Goal: Information Seeking & Learning: Learn about a topic

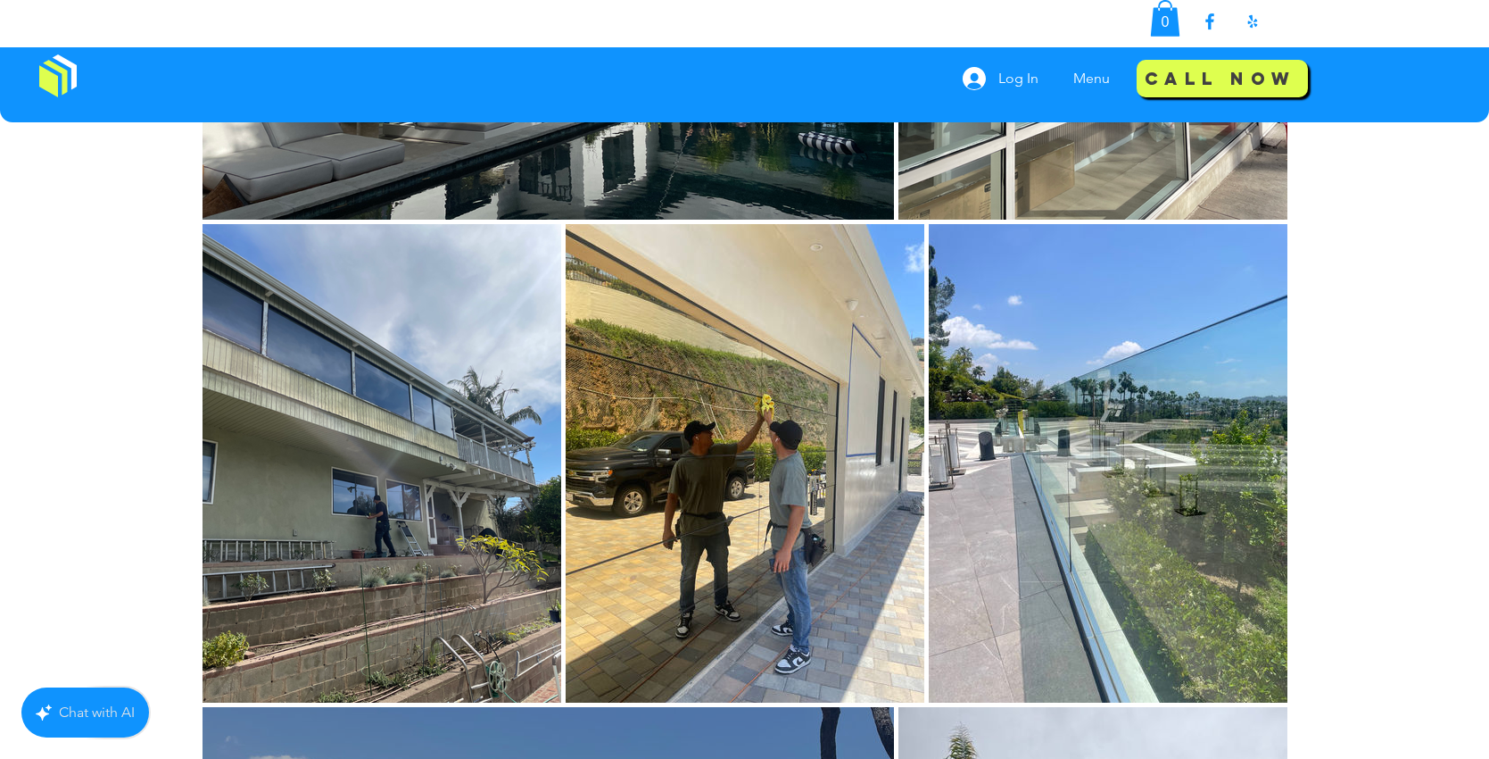
scroll to position [1630, 0]
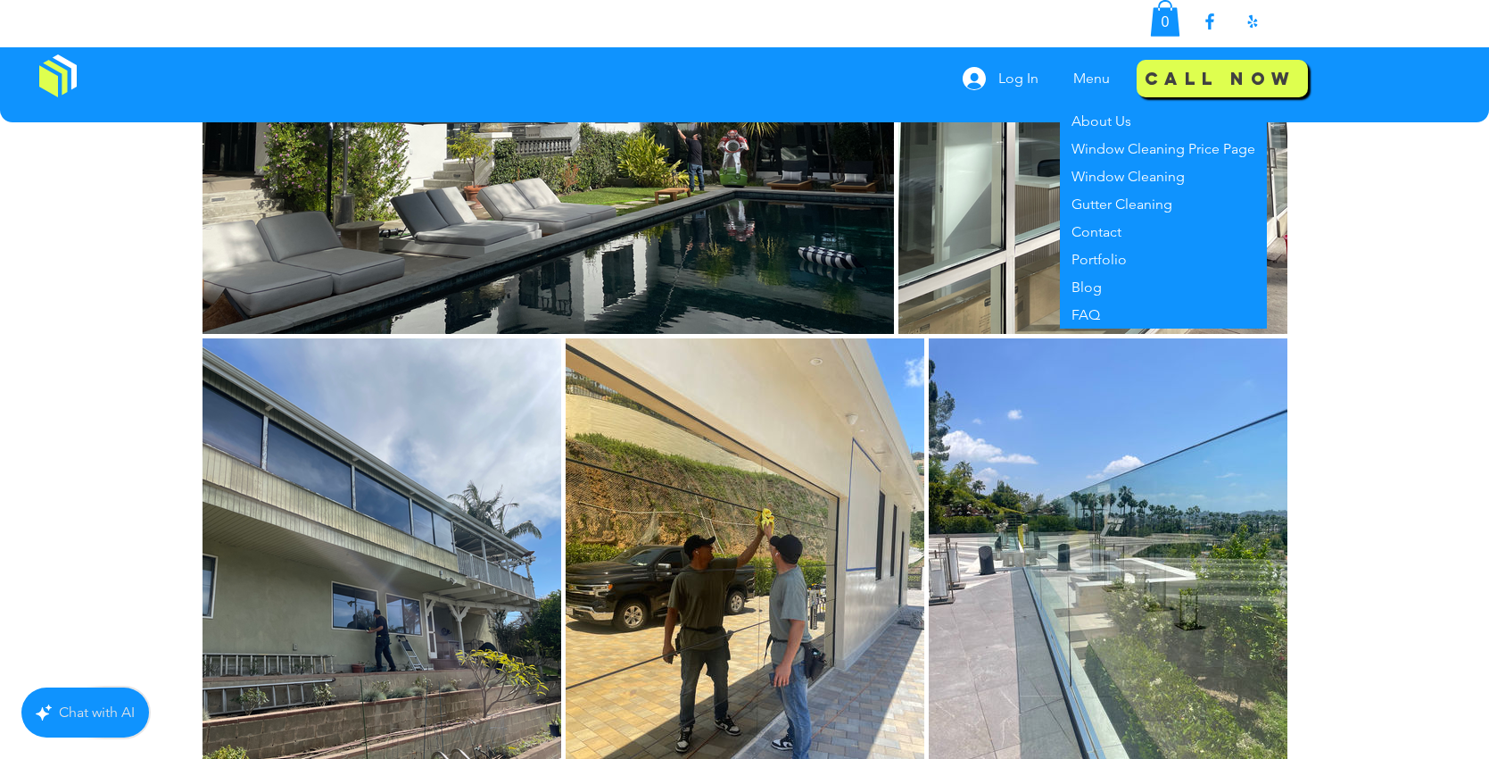
click at [42, 84] on img at bounding box center [57, 75] width 37 height 43
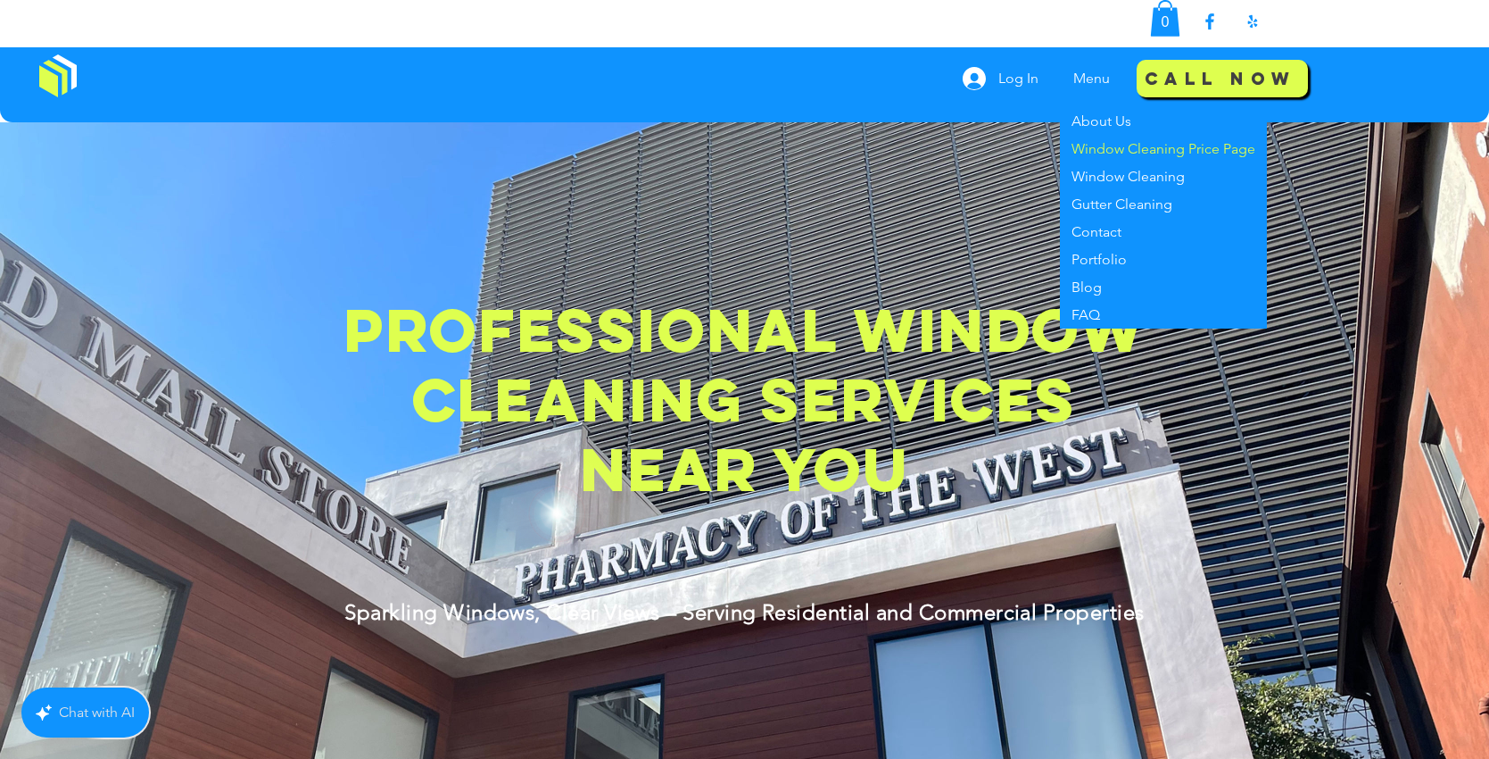
click at [1183, 150] on p "Window Cleaning Price Page" at bounding box center [1164, 149] width 198 height 28
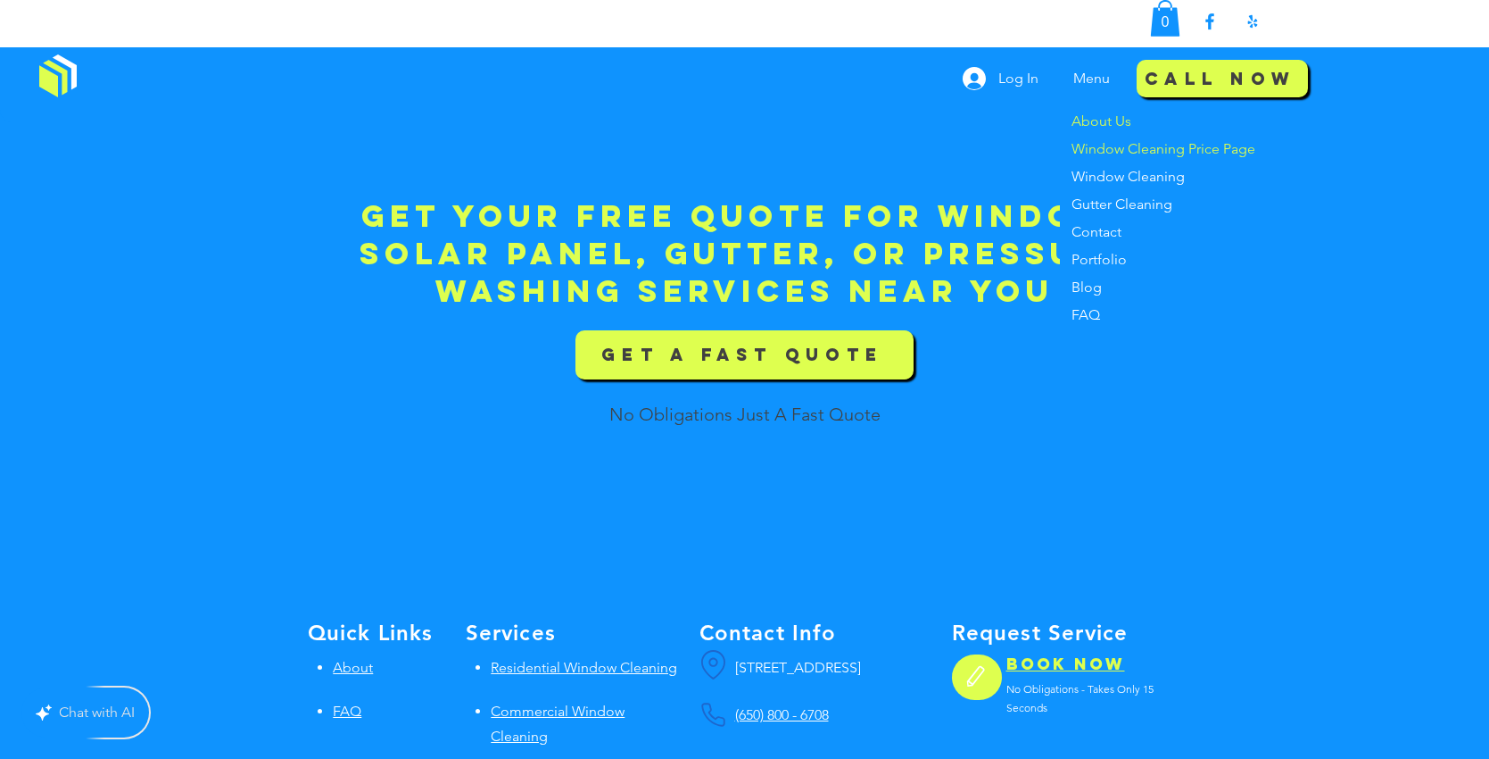
scroll to position [2831, 0]
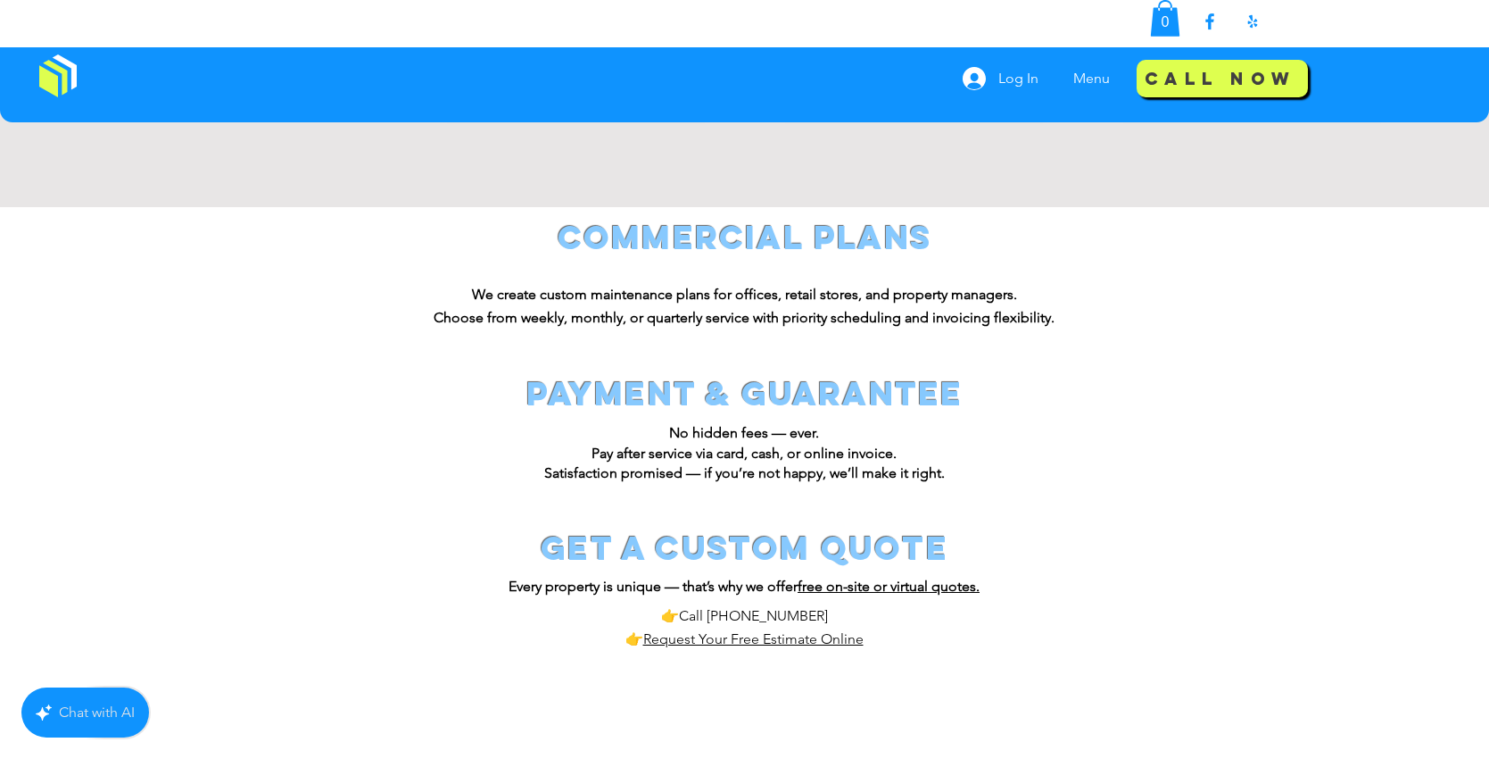
scroll to position [1263, 0]
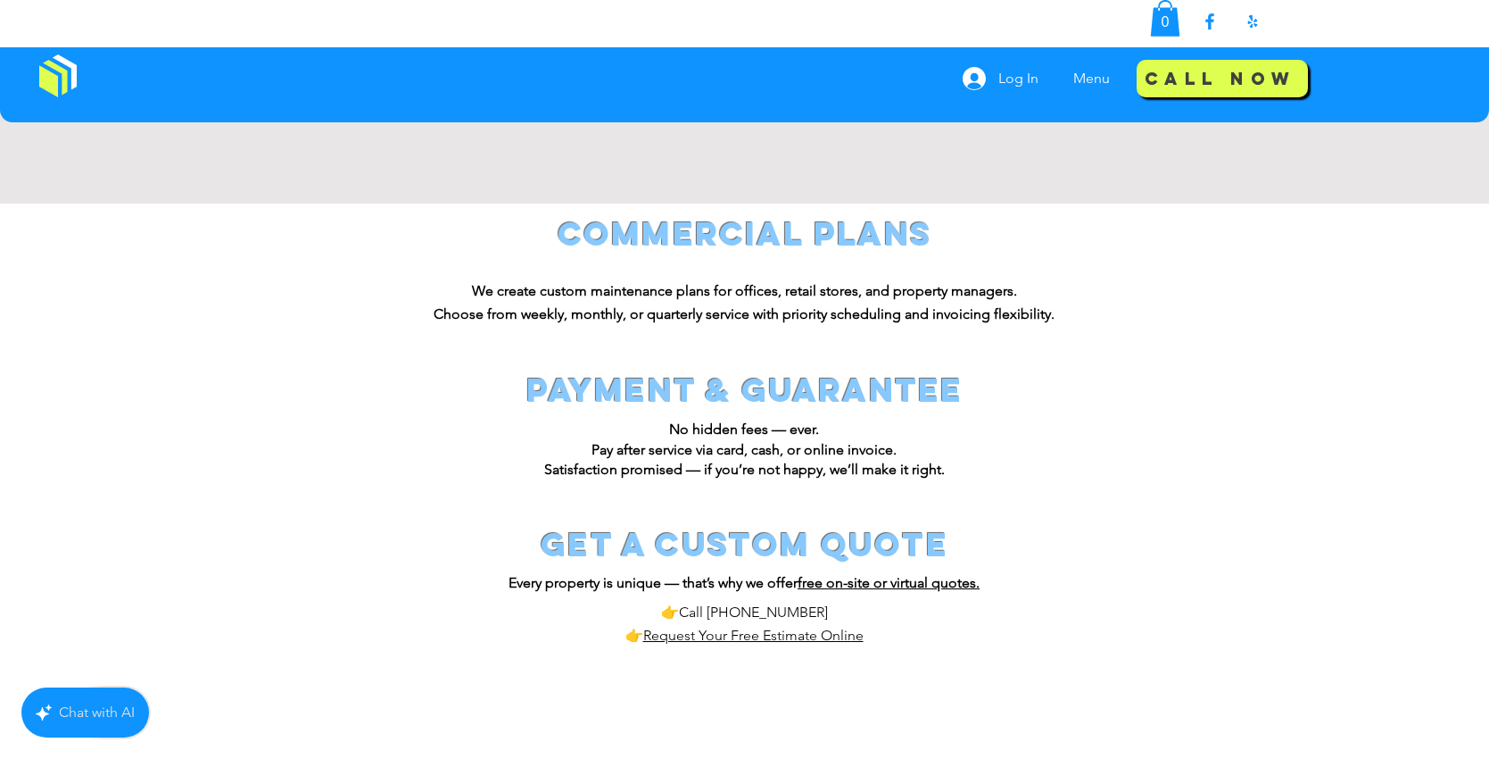
click at [745, 617] on span "Call [PHONE_NUMBER] 👉 Request Your Free Estimate Online" at bounding box center [745, 623] width 238 height 40
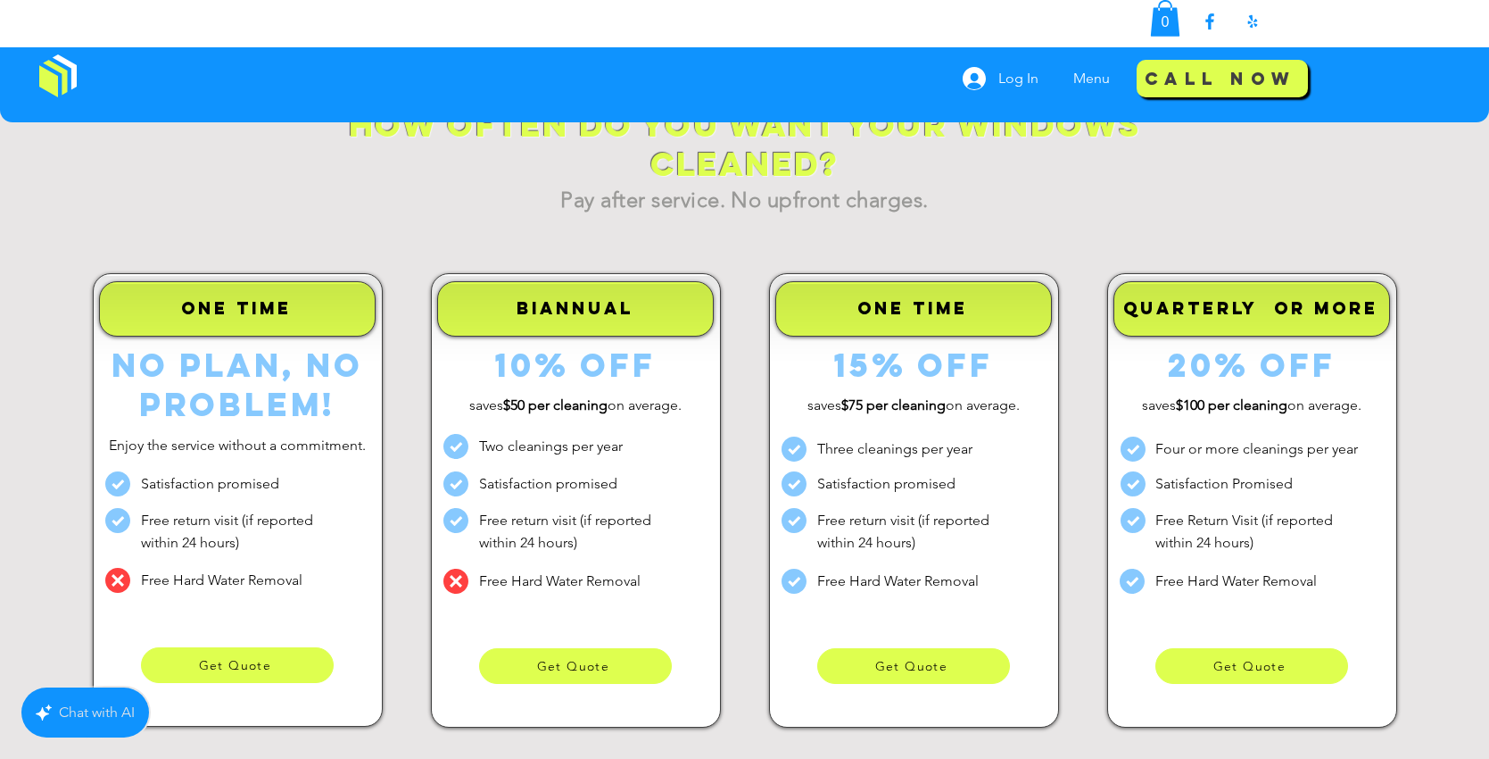
scroll to position [142, 0]
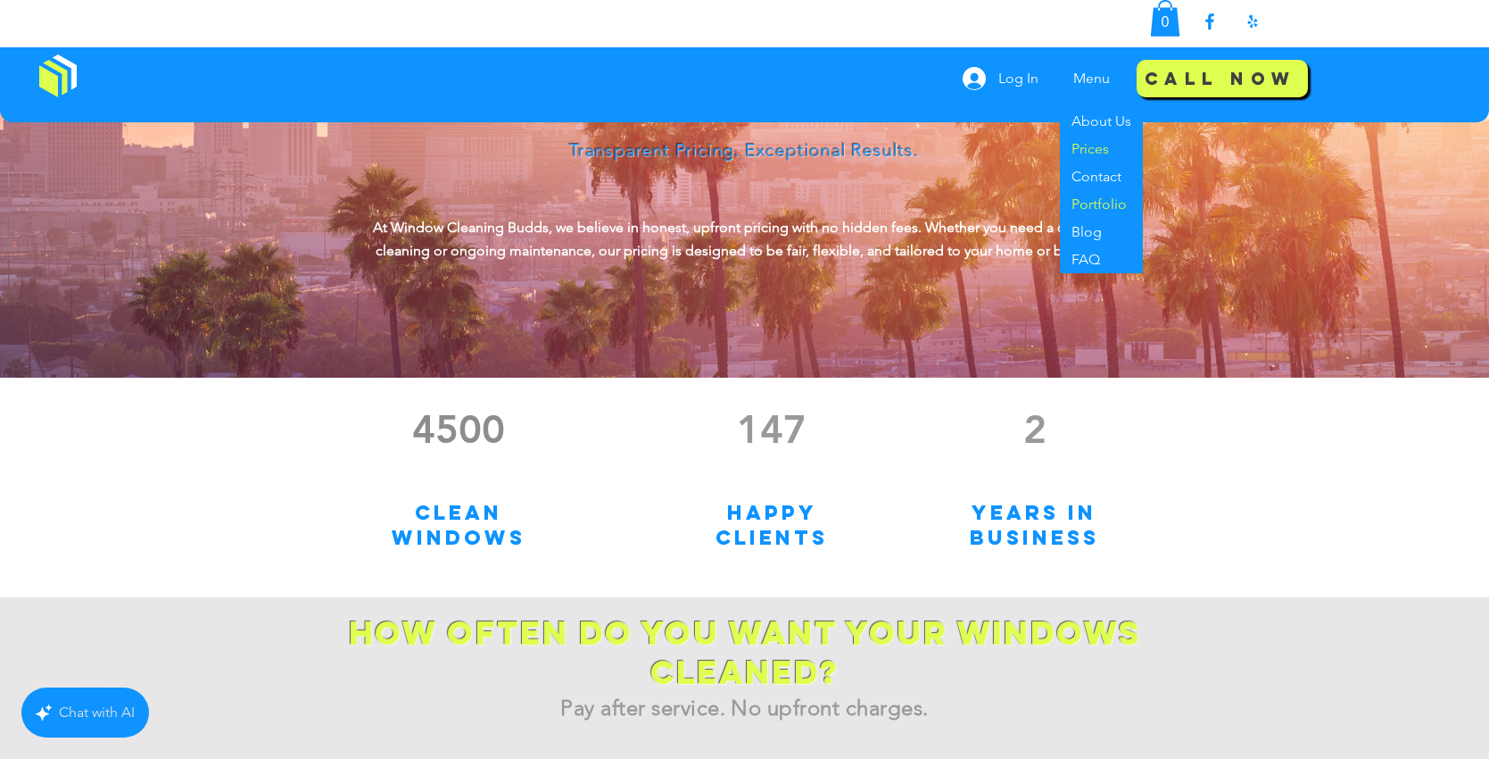
click at [1099, 217] on p "Portfolio" at bounding box center [1100, 204] width 70 height 28
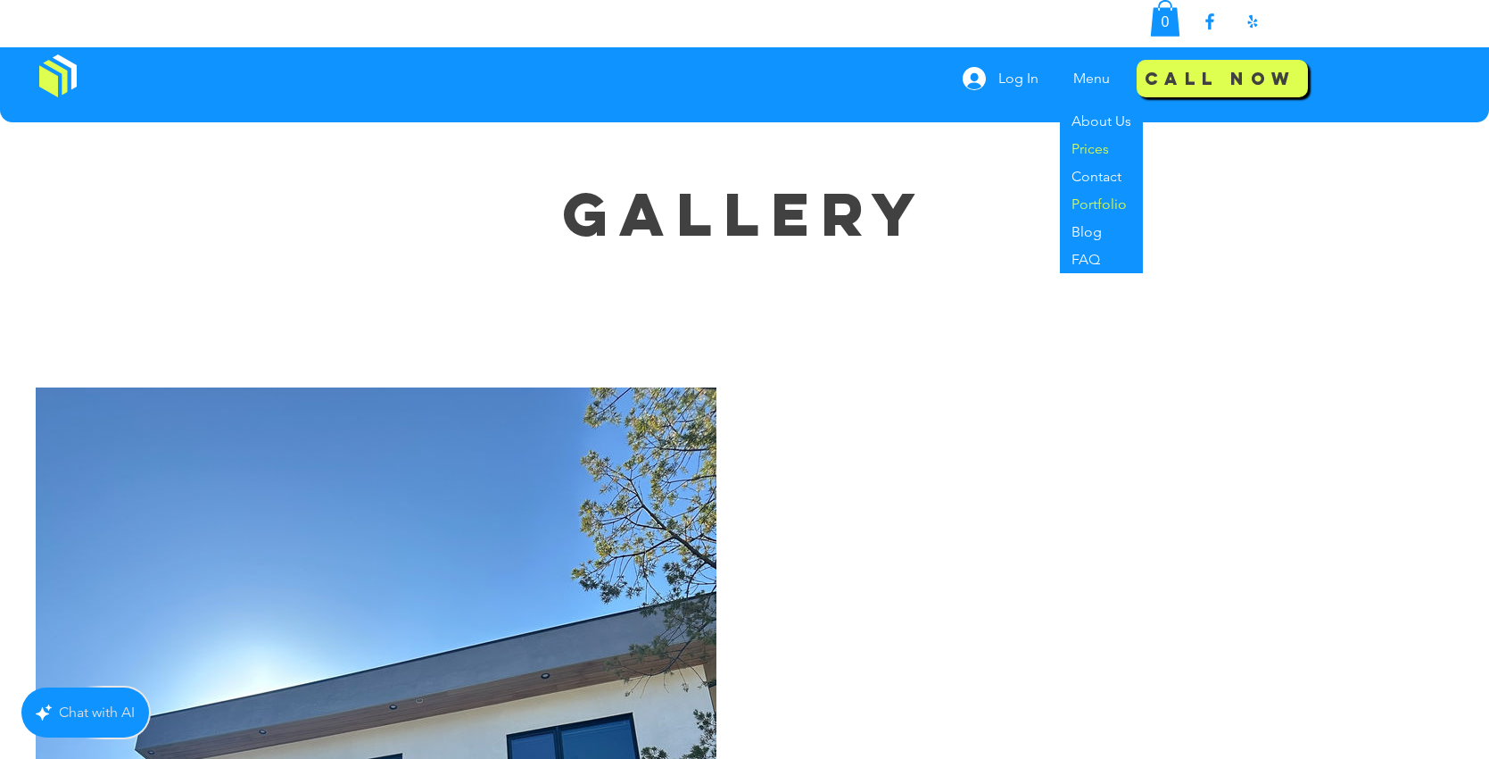
click at [1088, 146] on p "Prices" at bounding box center [1091, 149] width 52 height 28
